Goal: Information Seeking & Learning: Find specific fact

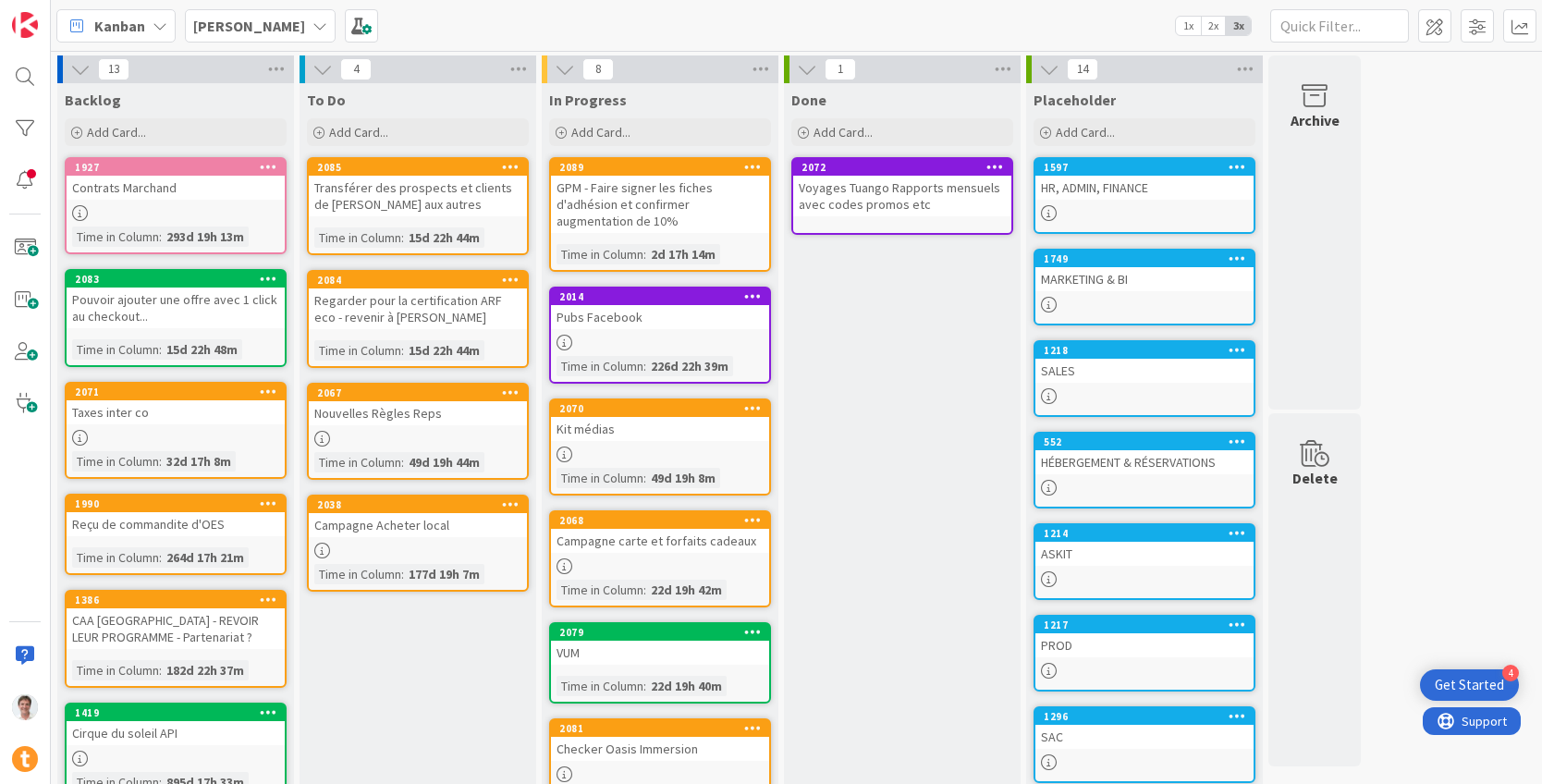
click at [1130, 191] on div "HR, ADMIN, FINANCE" at bounding box center [1144, 188] width 218 height 24
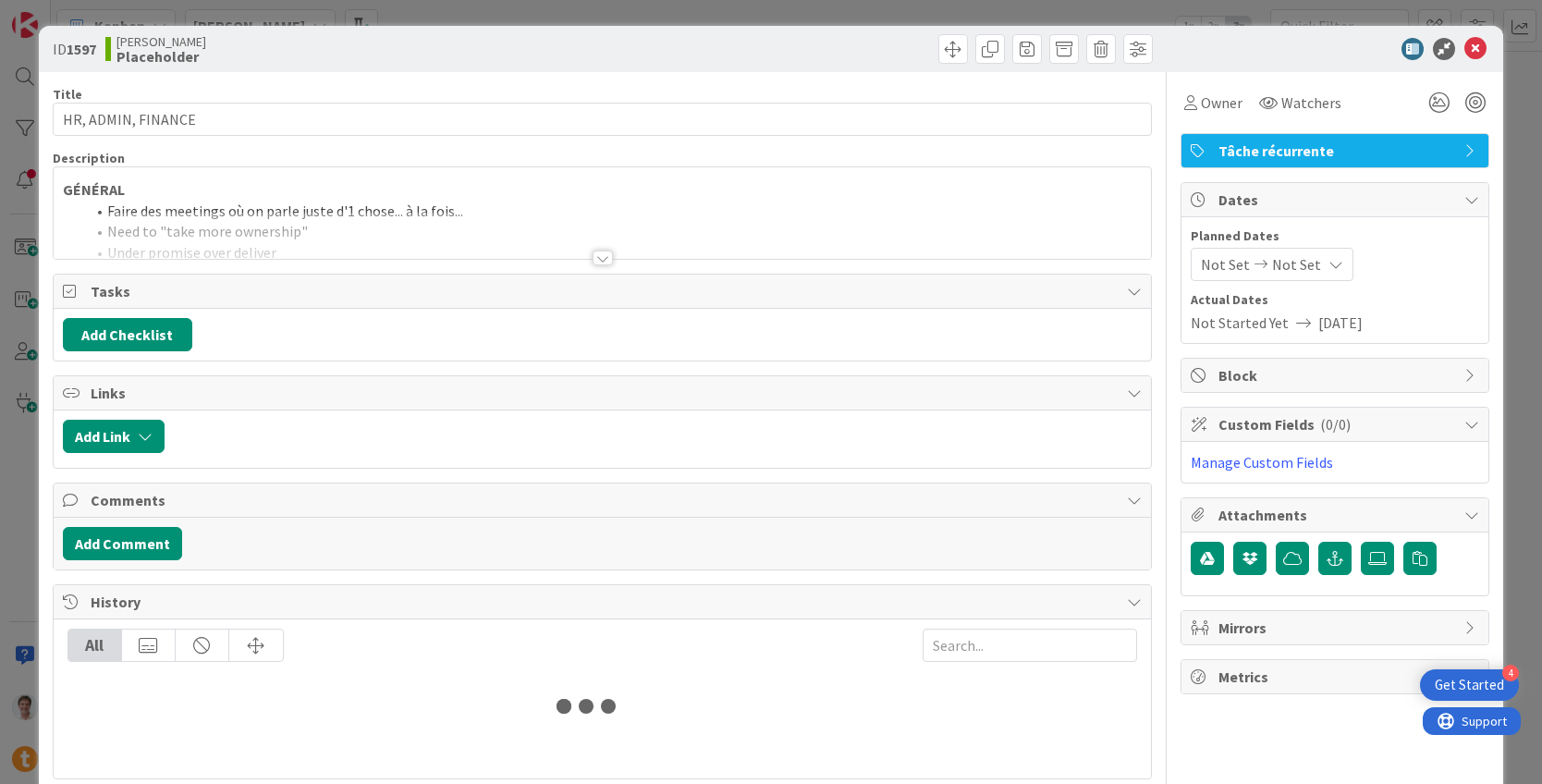
click at [435, 222] on div at bounding box center [603, 235] width 1098 height 47
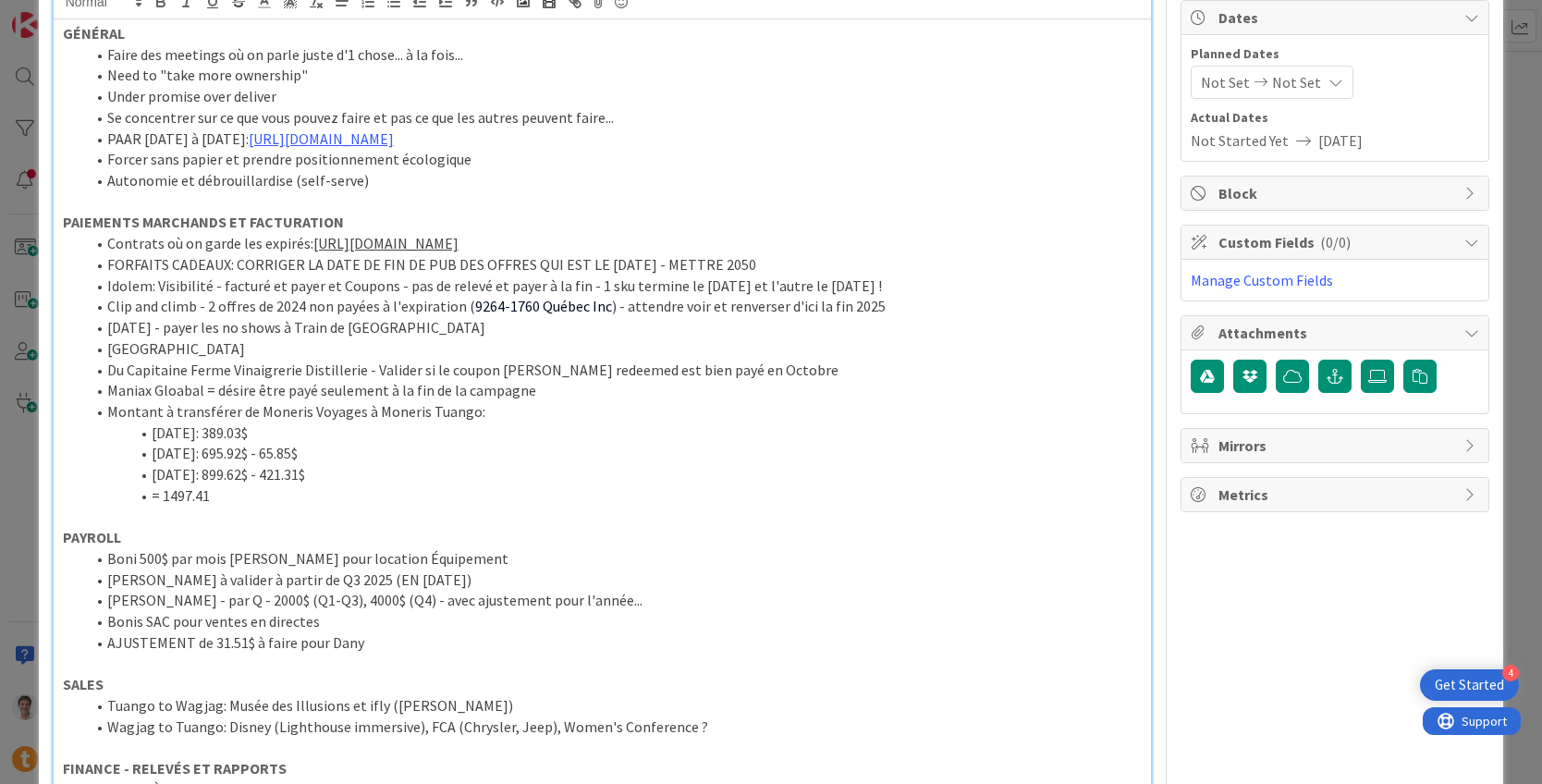
scroll to position [199, 0]
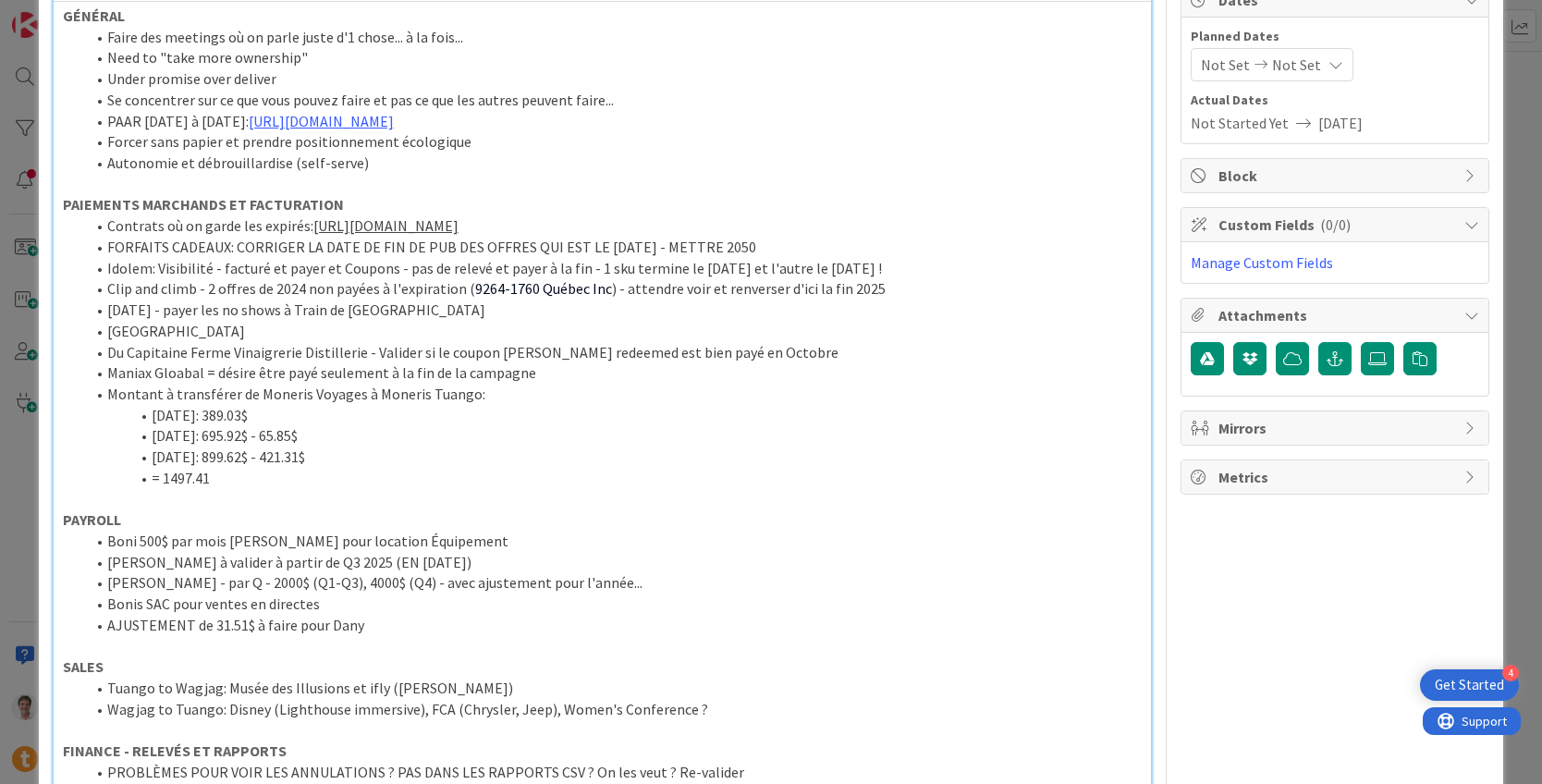
click at [464, 546] on li "Boni 500$ par mois [PERSON_NAME] pour location Équipement" at bounding box center [614, 541] width 1057 height 22
click at [444, 573] on li "[PERSON_NAME] - par Q - 2000$ (Q1-Q3), 4000$ (Q4) - avec ajustement pour l'anné…" at bounding box center [614, 583] width 1057 height 22
click at [548, 540] on li "Boni 500$ par mois [PERSON_NAME] pour location Équipement (ajouter au salairee …" at bounding box center [614, 541] width 1057 height 22
click at [557, 545] on li "Boni 500$ par mois [PERSON_NAME] pour location Équipement (ajouter au salairee …" at bounding box center [614, 541] width 1057 height 22
click at [444, 583] on li "[PERSON_NAME] - par Q - 2000$ (Q1-Q3), 4000$ (Q4) - avec ajustement pour l'anné…" at bounding box center [614, 583] width 1057 height 22
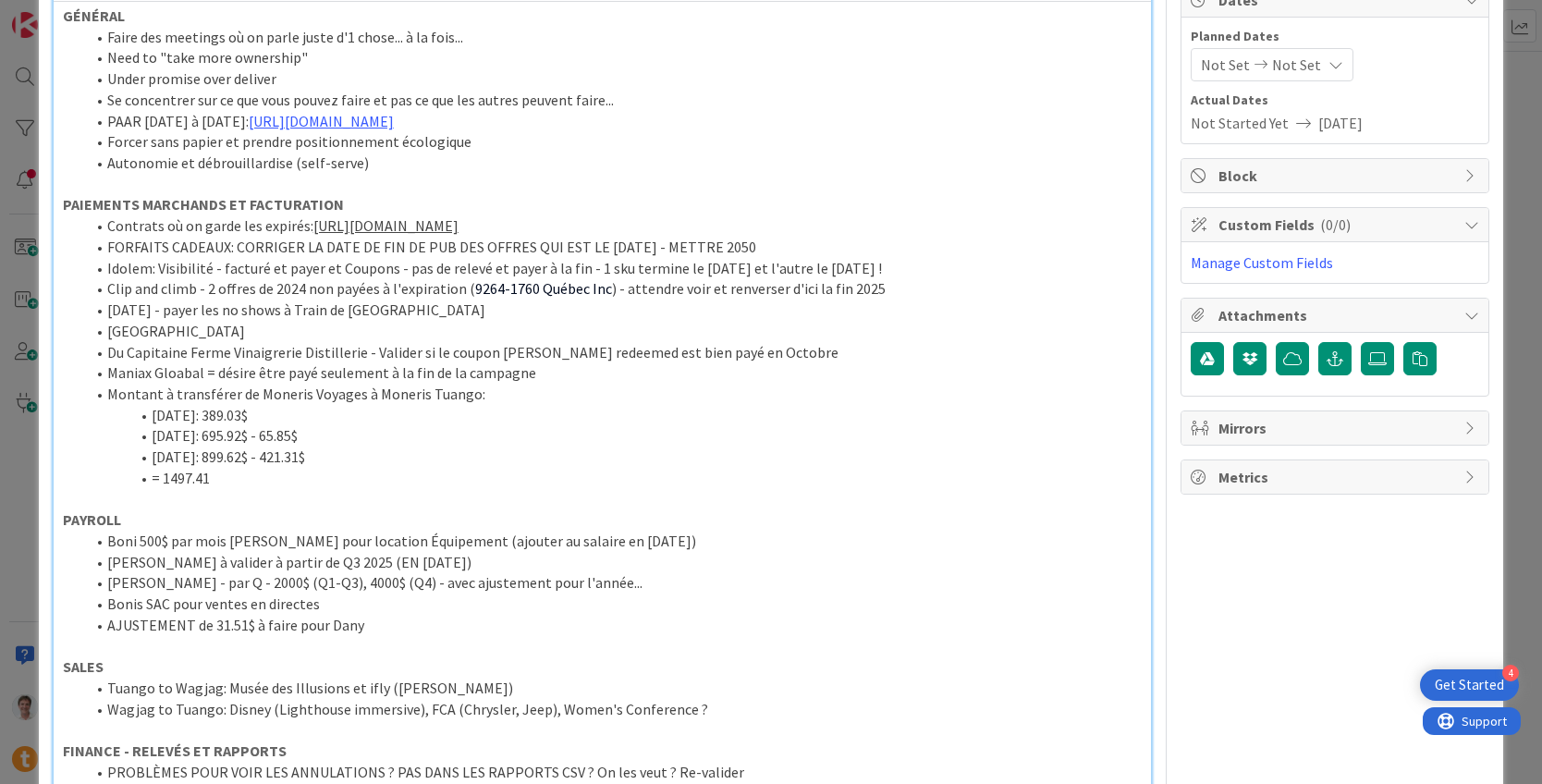
click at [342, 588] on li "[PERSON_NAME] - par Q - 2000$ (Q1-Q3), 4000$ (Q4) - avec ajustement pour l'anné…" at bounding box center [614, 583] width 1057 height 22
click at [458, 563] on li "[PERSON_NAME] à valider à partir de Q3 2025 (EN [DATE])" at bounding box center [614, 562] width 1057 height 22
click at [441, 571] on li "[PERSON_NAME] à valider à partir de Q3 2025 (EN [DATE]) - Prochain EN [PERSON_N…" at bounding box center [614, 562] width 1057 height 22
drag, startPoint x: 452, startPoint y: 567, endPoint x: 241, endPoint y: 569, distance: 211.0
click at [241, 569] on li "[PERSON_NAME] à valider à partir de Q3 2025 (EN [DATE]) - Prochain EN [PERSON_N…" at bounding box center [614, 562] width 1057 height 22
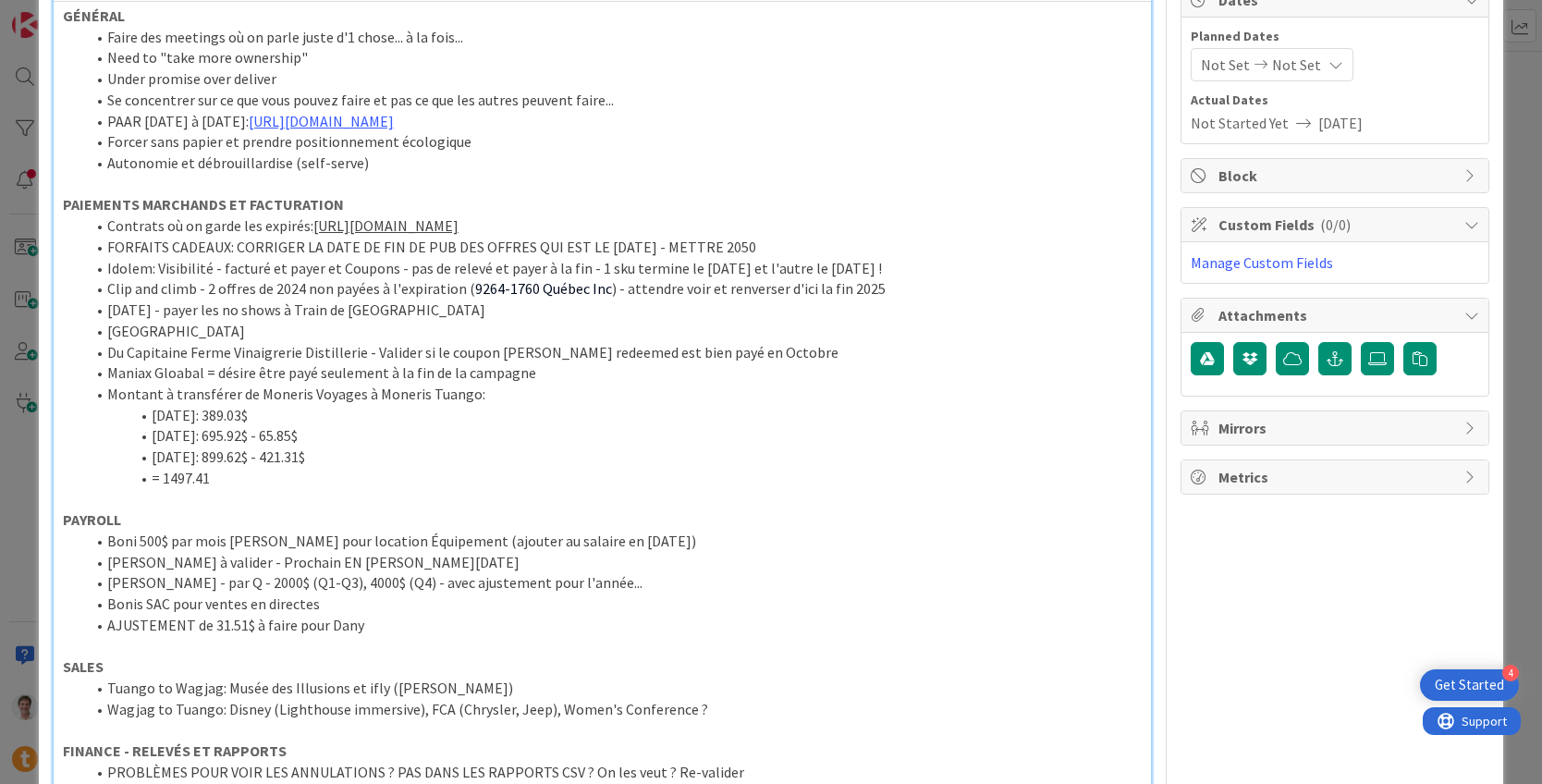
click at [309, 566] on li "[PERSON_NAME] à valider - Prochain EN [PERSON_NAME][DATE]" at bounding box center [614, 562] width 1057 height 22
click at [298, 574] on li "[PERSON_NAME] - par Q - 2000$ (Q1-Q3), 4000$ (Q4) - avec ajustement pour l'anné…" at bounding box center [614, 583] width 1057 height 22
click at [260, 579] on li "[PERSON_NAME] - par Q - 2000$ (Q1-Q3), 4000$ (Q4) - avec ajustement pour l'anné…" at bounding box center [614, 583] width 1057 height 22
click at [380, 630] on li "AJUSTEMENT de 31.51$ à faire pour Dany" at bounding box center [614, 625] width 1057 height 22
drag, startPoint x: 407, startPoint y: 623, endPoint x: 89, endPoint y: 617, distance: 318.1
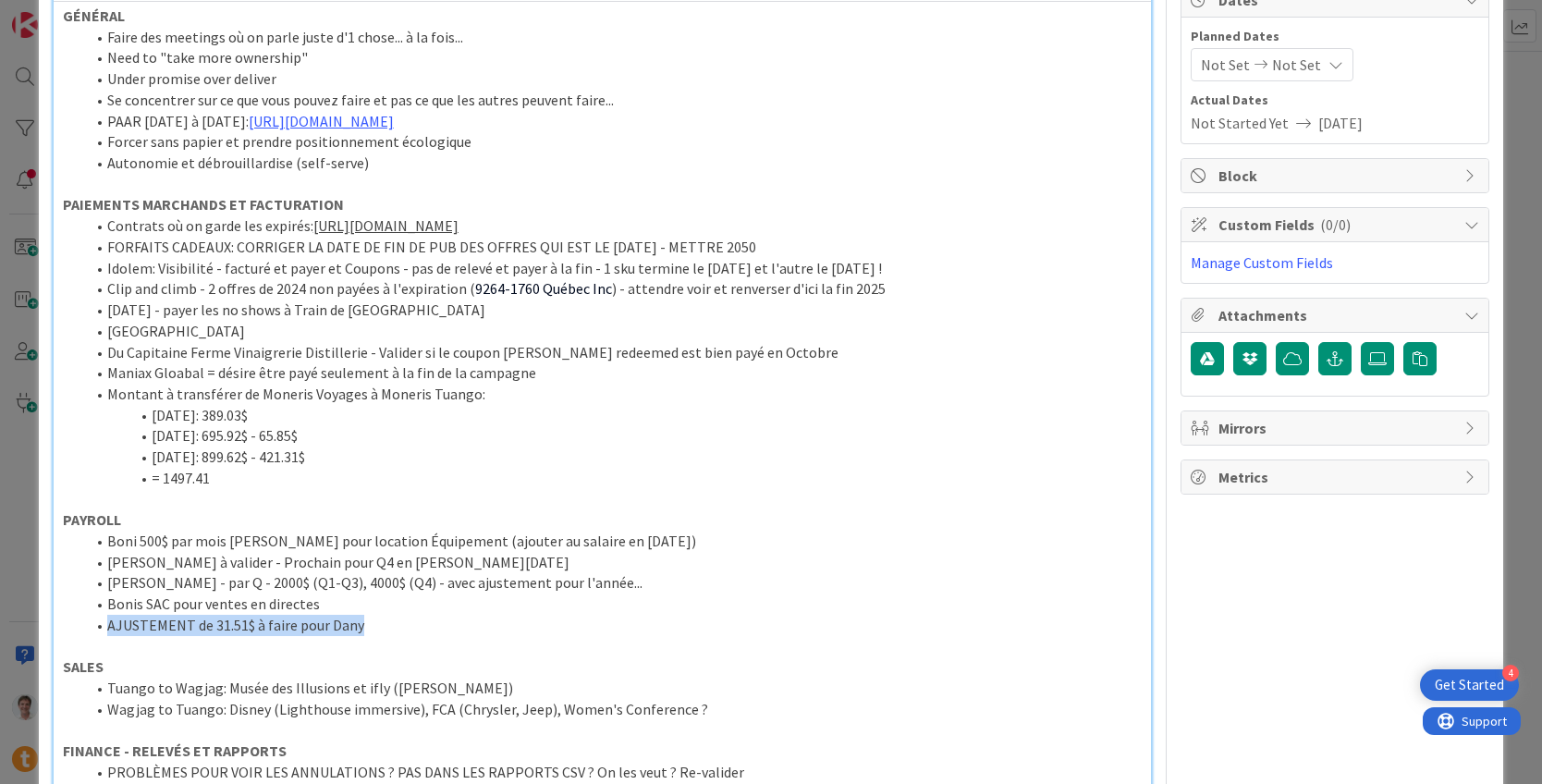
click at [89, 617] on li "AJUSTEMENT de 31.51$ à faire pour Dany" at bounding box center [614, 625] width 1057 height 22
